Goal: Information Seeking & Learning: Compare options

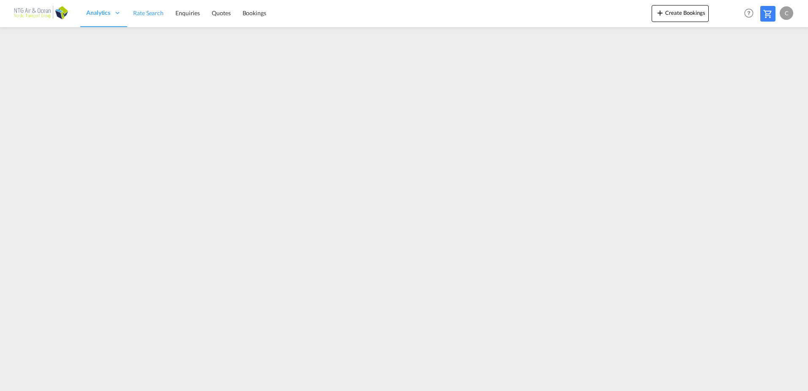
click at [133, 14] on span "Rate Search" at bounding box center [148, 12] width 30 height 7
drag, startPoint x: 140, startPoint y: 14, endPoint x: 147, endPoint y: 18, distance: 8.0
click at [140, 14] on span "Rate Search" at bounding box center [148, 12] width 30 height 7
click at [14, 373] on icon at bounding box center [17, 373] width 8 height 8
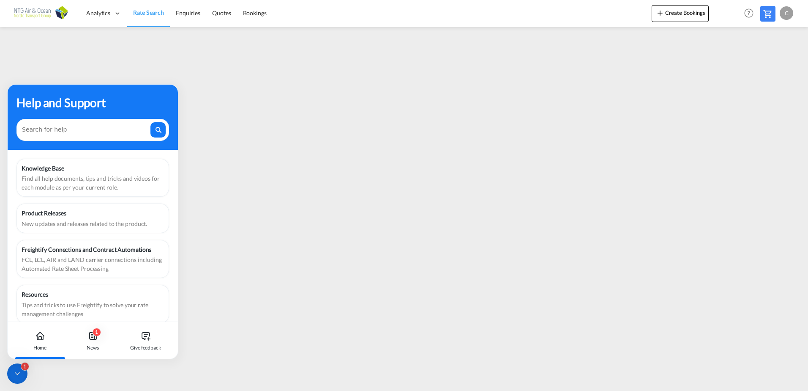
click at [18, 369] on icon at bounding box center [17, 373] width 8 height 8
